Goal: Task Accomplishment & Management: Manage account settings

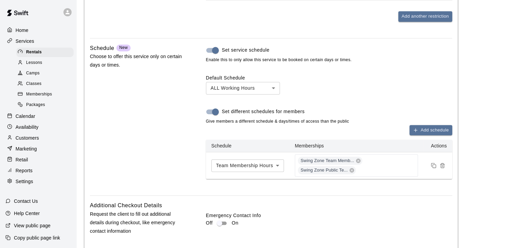
scroll to position [713, 0]
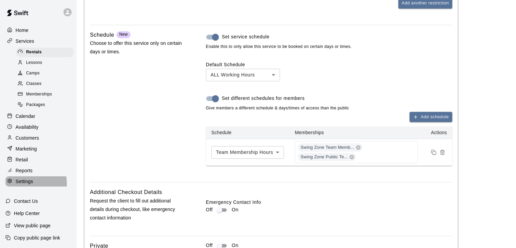
click at [24, 185] on p "Settings" at bounding box center [25, 181] width 18 height 7
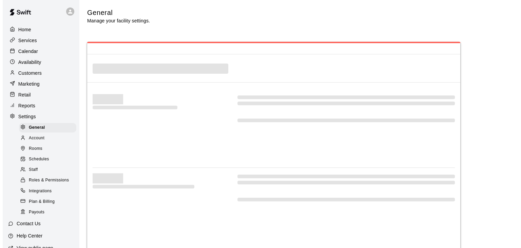
scroll to position [33, 0]
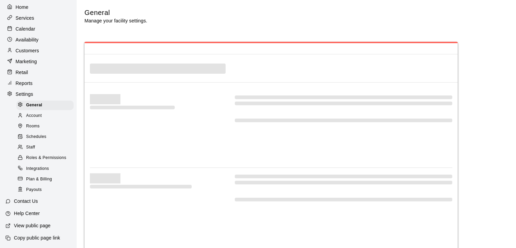
click at [43, 167] on span "Integrations" at bounding box center [37, 168] width 23 height 7
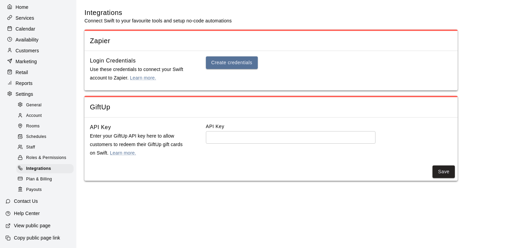
click at [34, 112] on span "Account" at bounding box center [34, 115] width 16 height 7
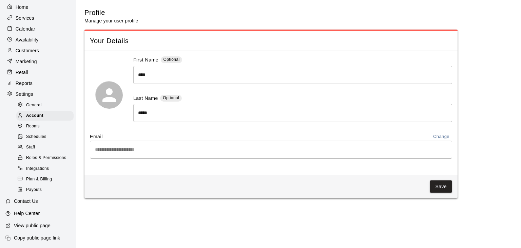
click at [33, 102] on span "General" at bounding box center [34, 105] width 16 height 7
select select "**"
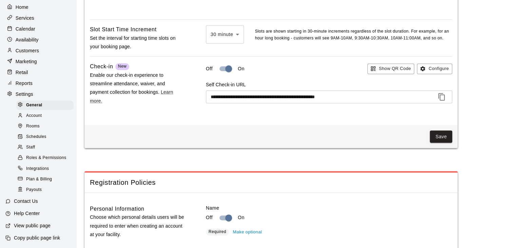
scroll to position [33, 0]
